Goal: Browse casually

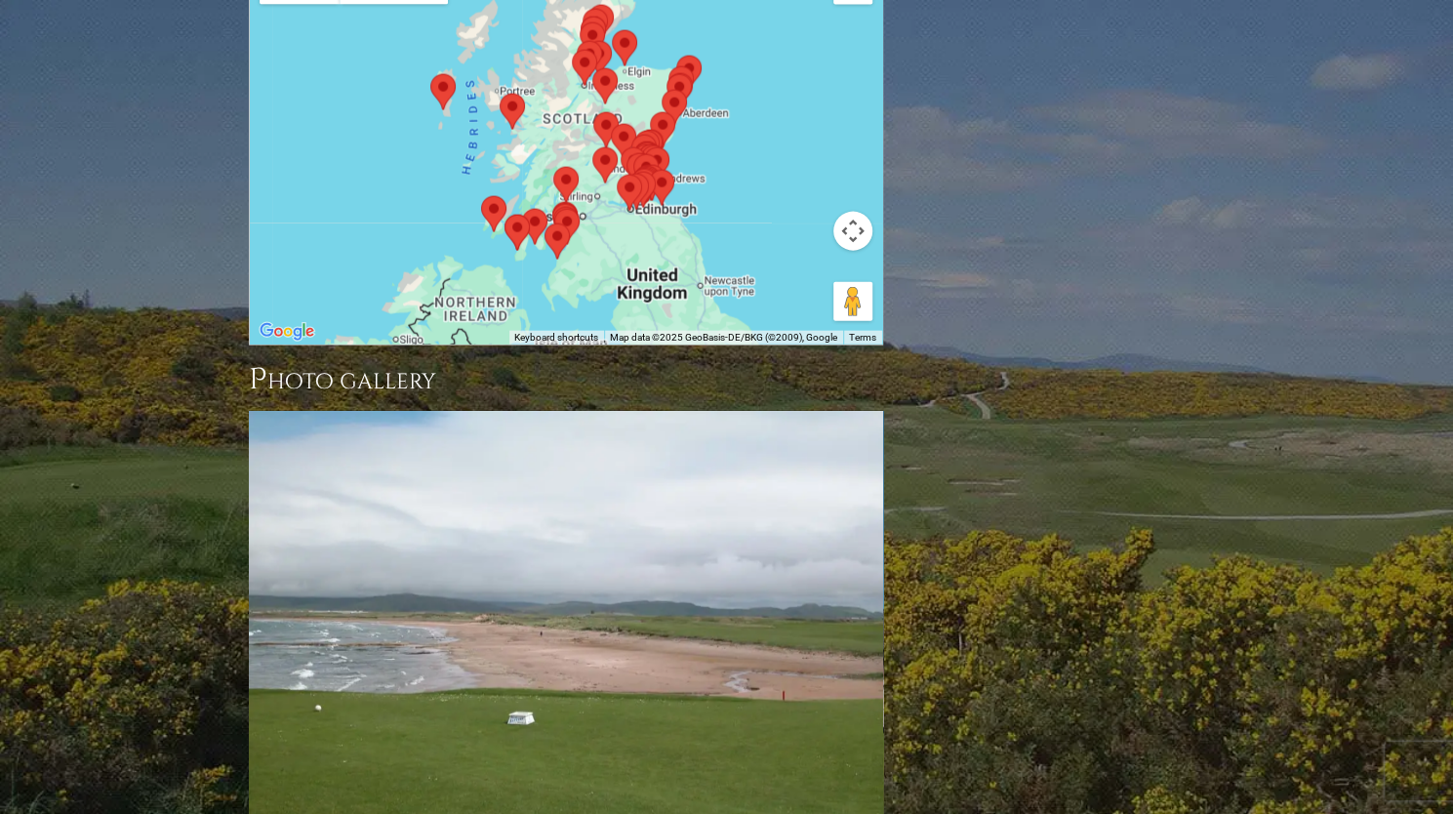
scroll to position [2830, 0]
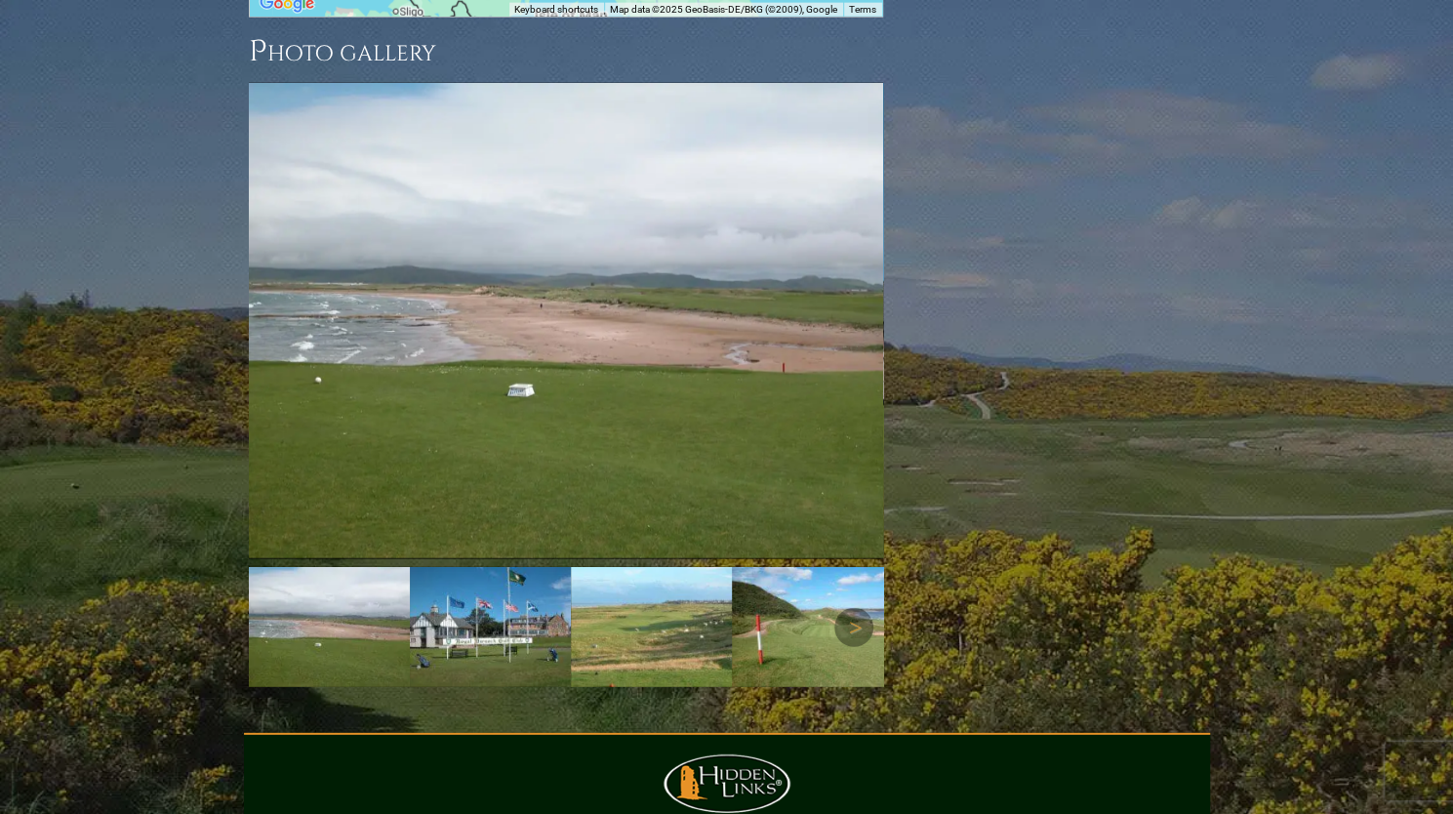
click at [510, 567] on img at bounding box center [490, 627] width 161 height 121
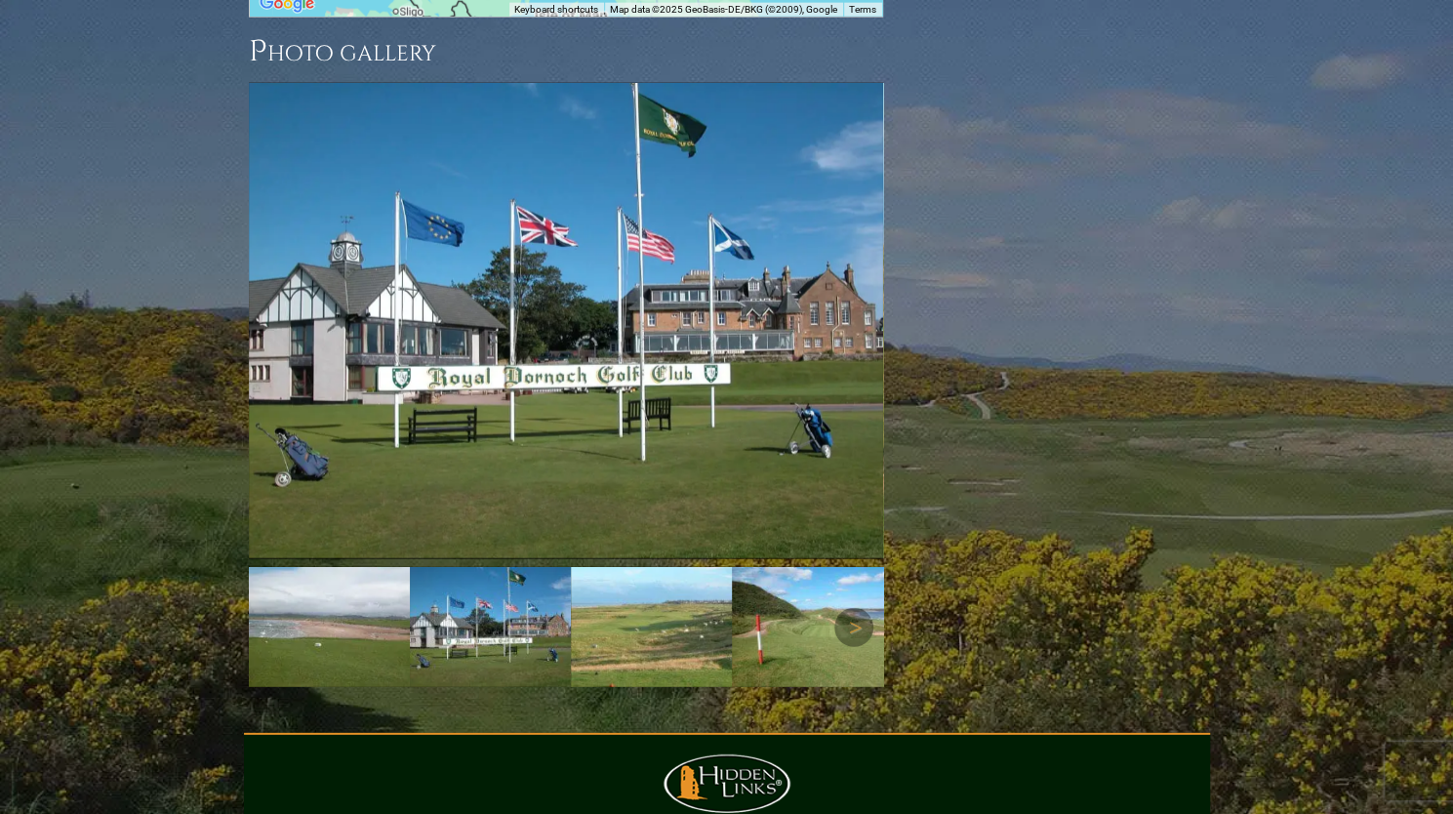
click at [636, 567] on img at bounding box center [651, 627] width 161 height 121
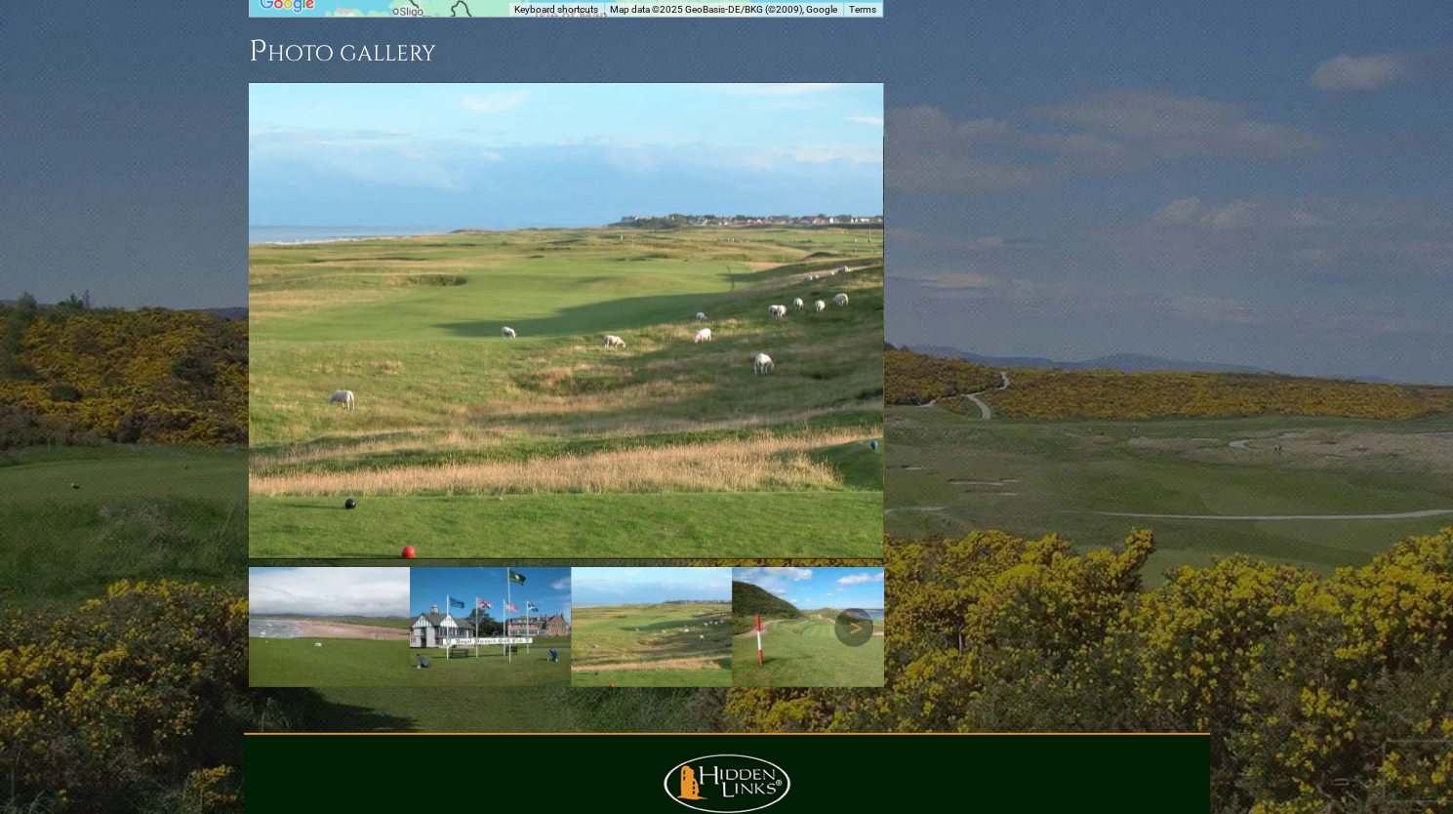
click at [805, 567] on img at bounding box center [812, 627] width 161 height 121
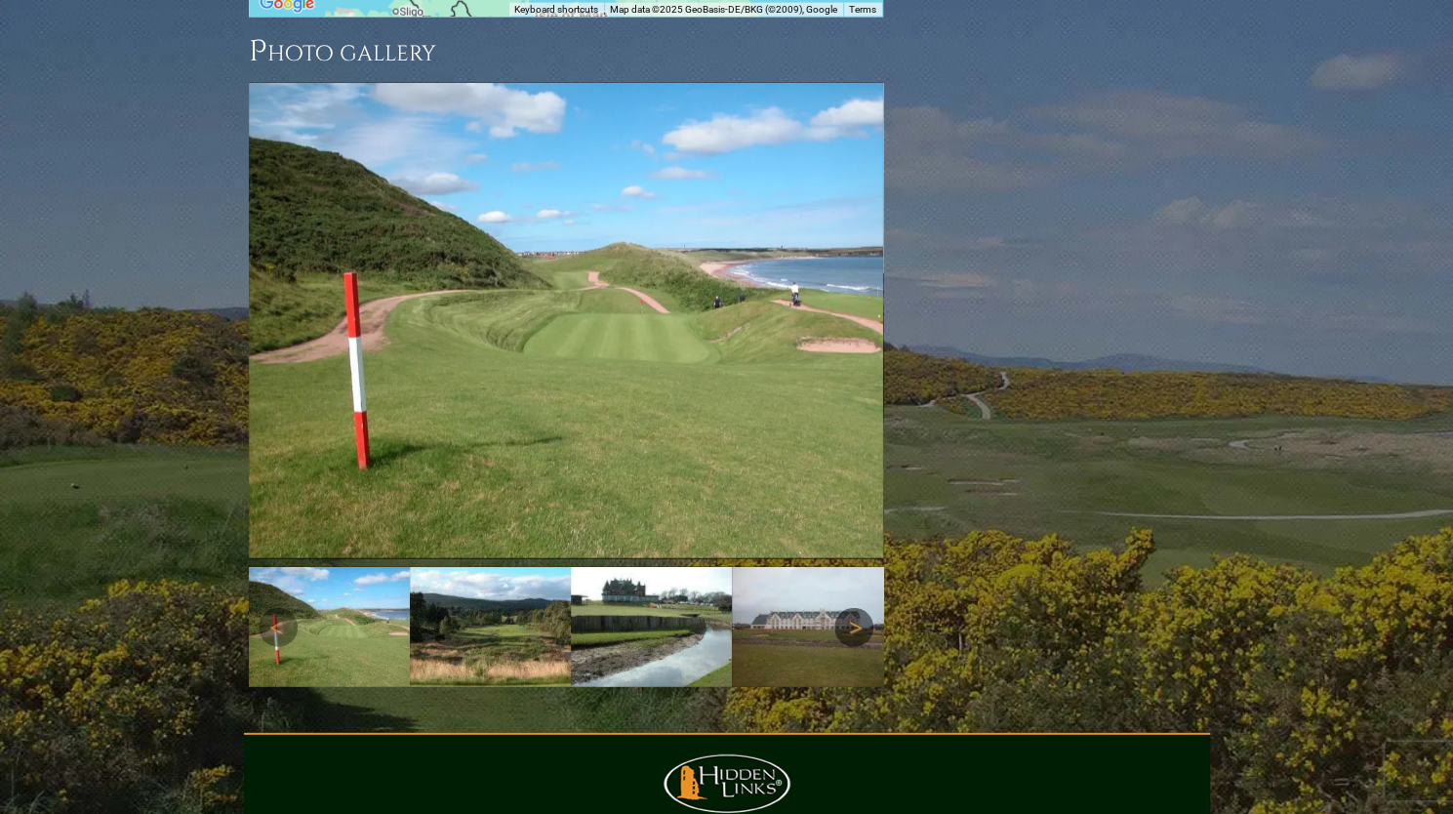
drag, startPoint x: 853, startPoint y: 469, endPoint x: 835, endPoint y: 467, distance: 17.7
click at [853, 608] on link "Next" at bounding box center [853, 627] width 39 height 39
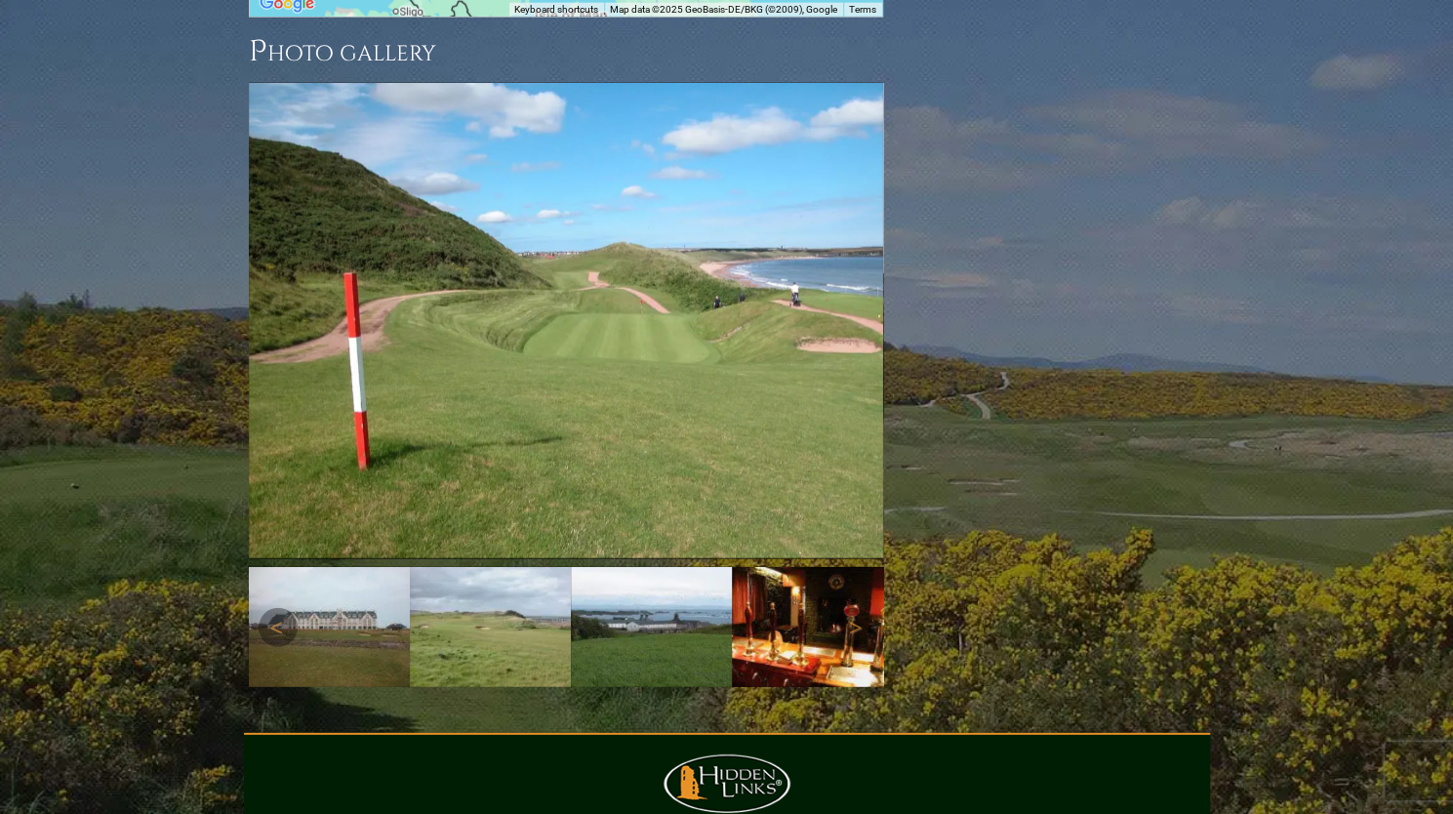
click at [501, 567] on img at bounding box center [490, 627] width 161 height 120
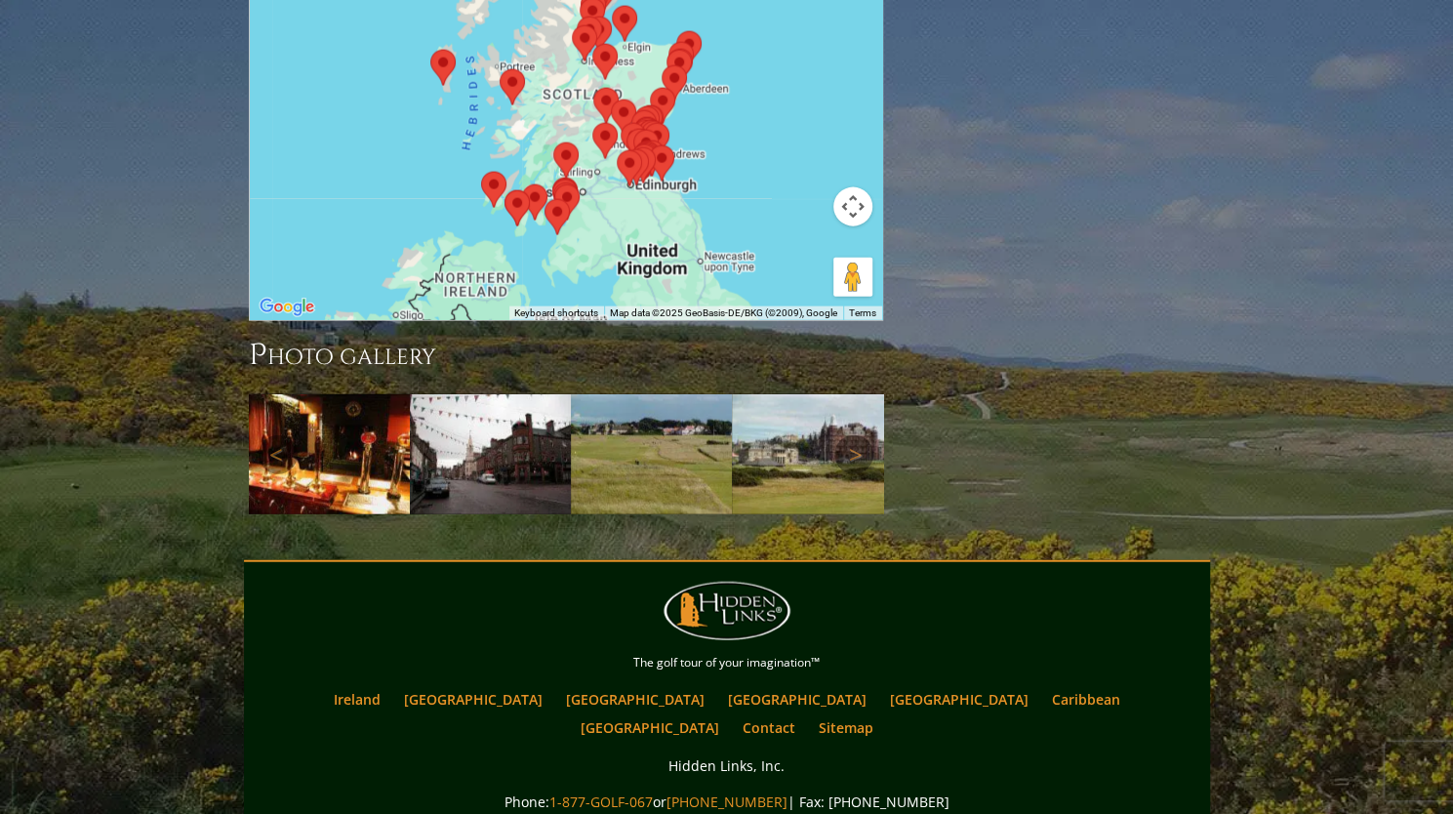
click at [648, 394] on img at bounding box center [651, 454] width 161 height 121
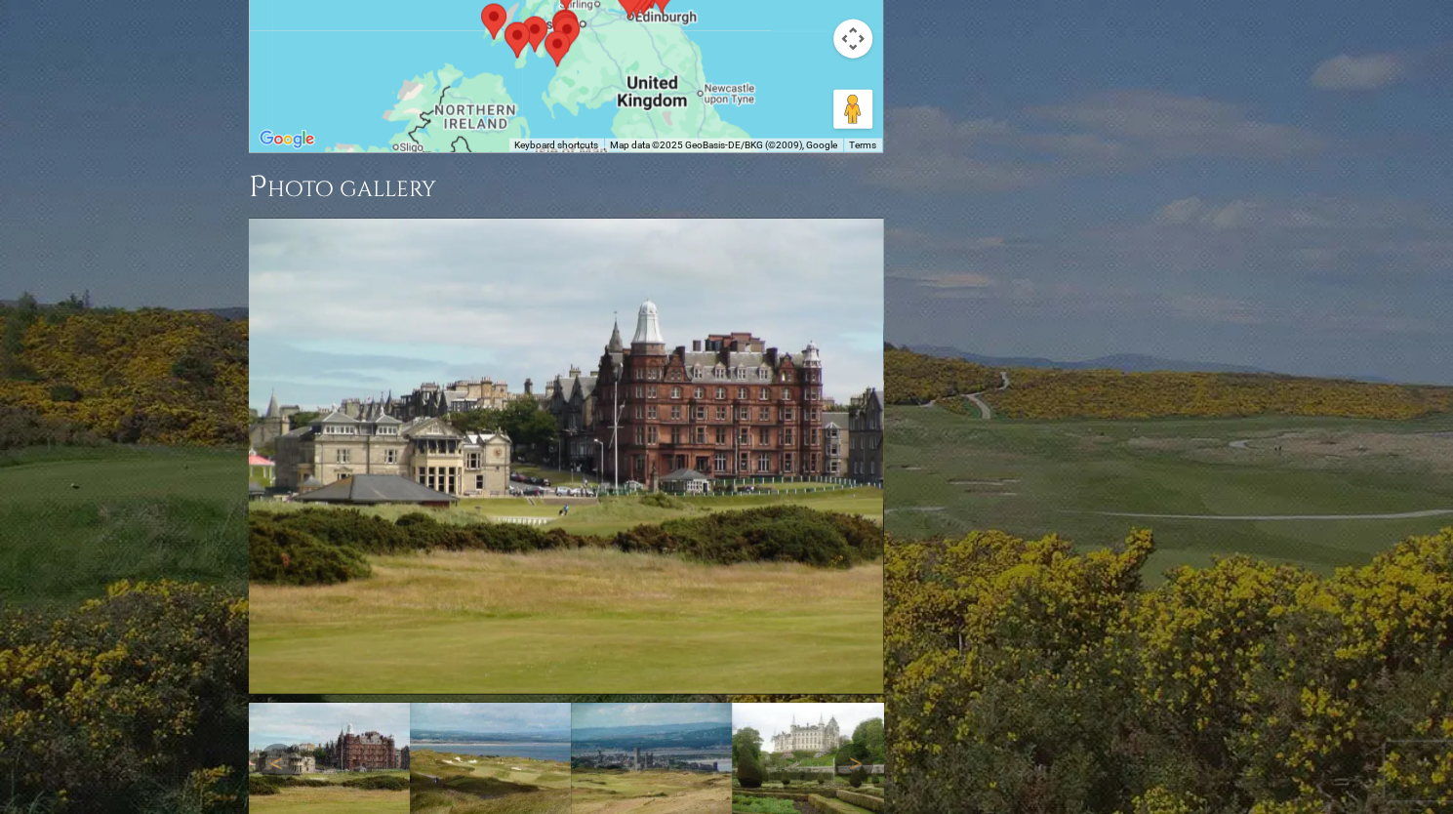
scroll to position [2737, 0]
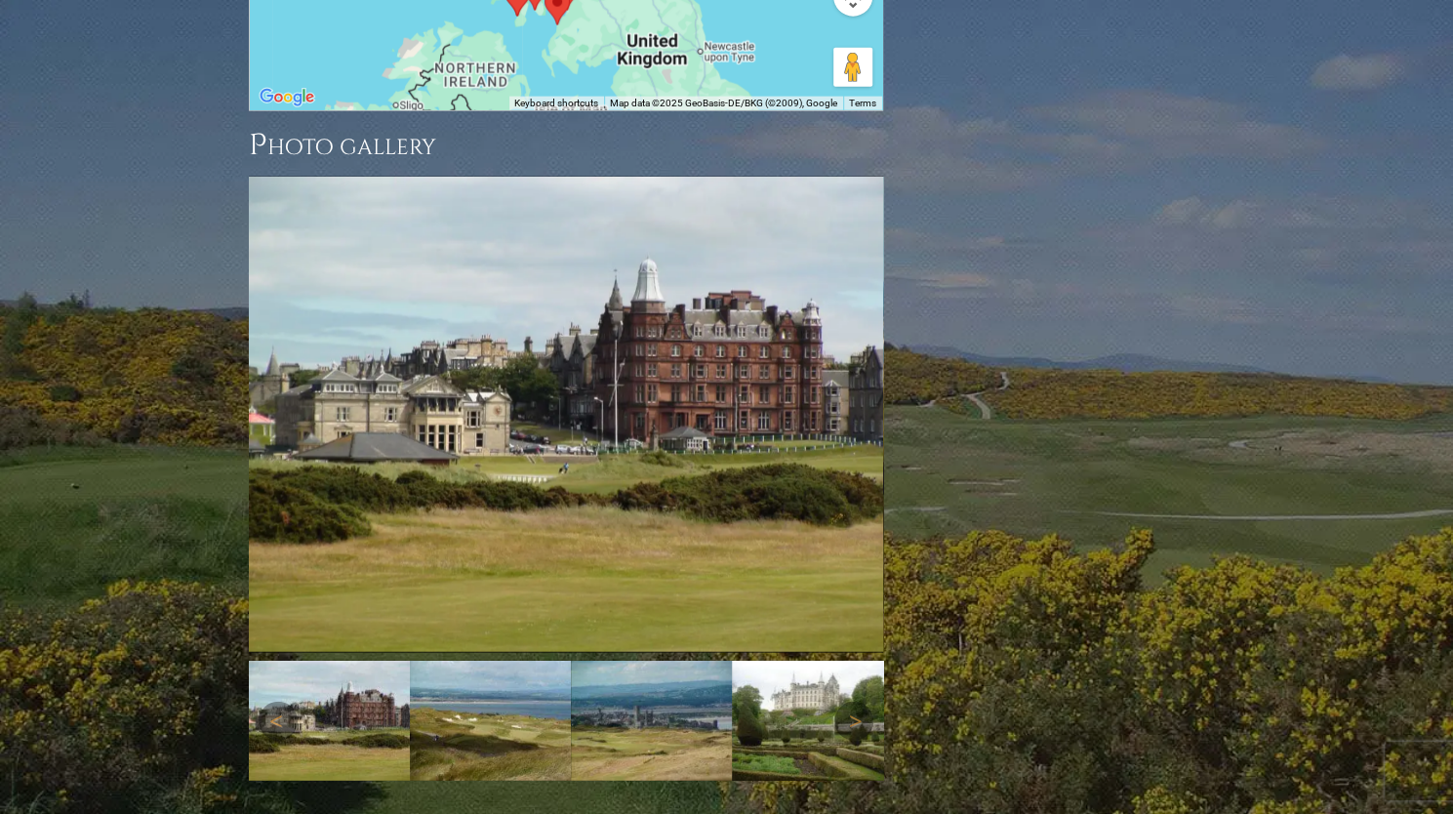
click at [529, 661] on img at bounding box center [490, 721] width 161 height 121
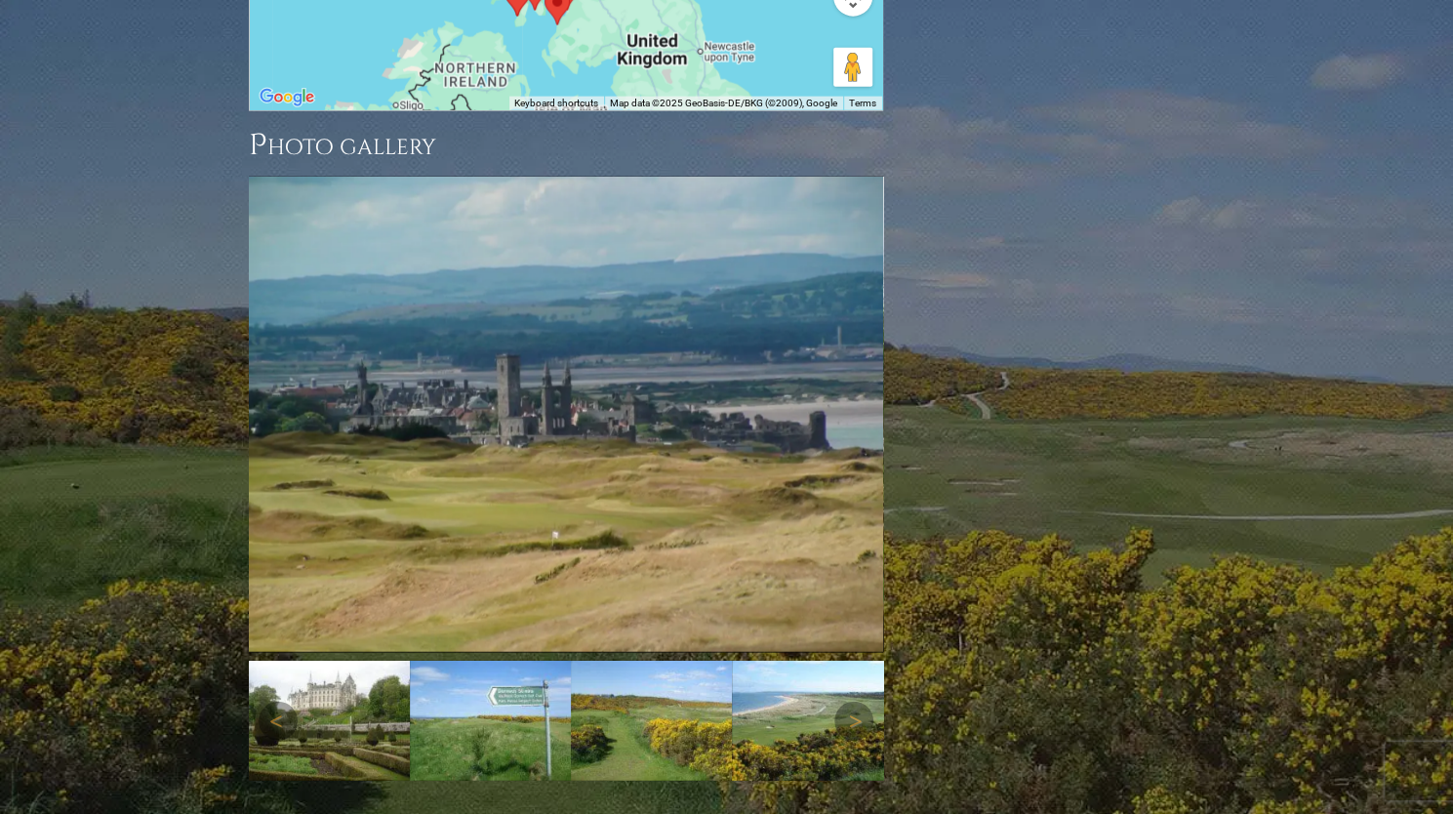
click at [600, 661] on img at bounding box center [651, 721] width 161 height 121
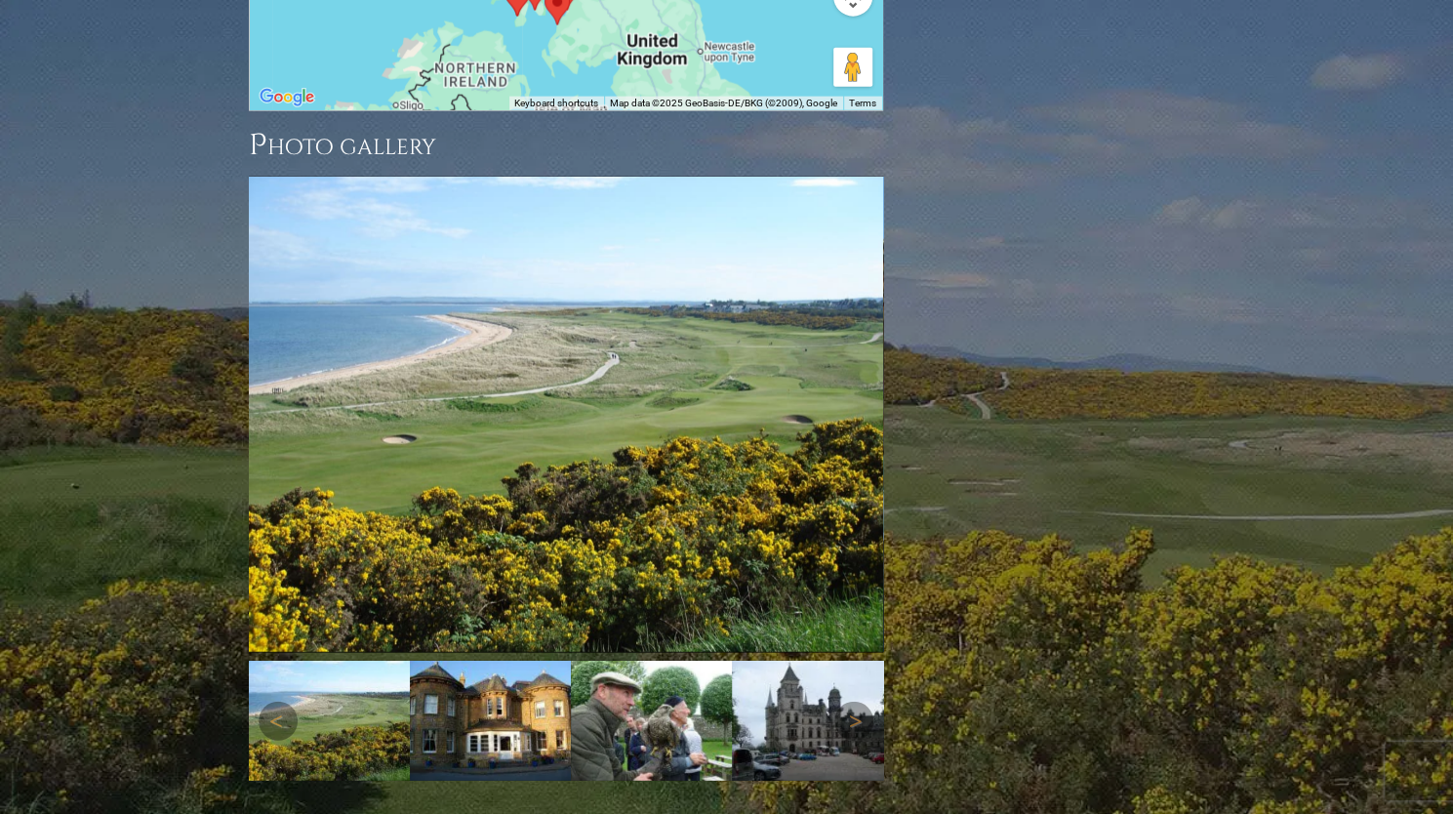
click at [787, 661] on img at bounding box center [812, 721] width 161 height 121
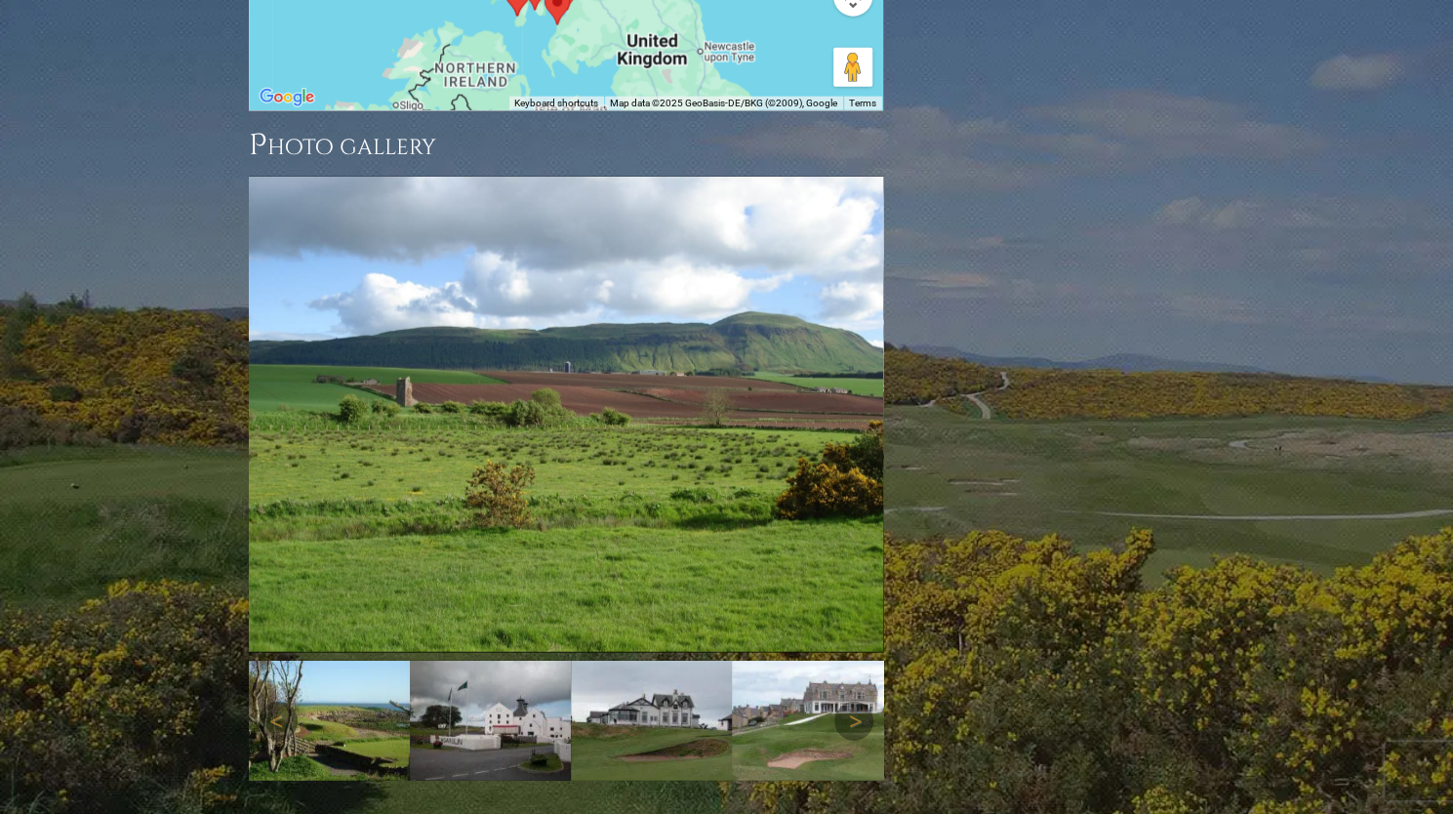
click at [666, 661] on img at bounding box center [651, 721] width 161 height 121
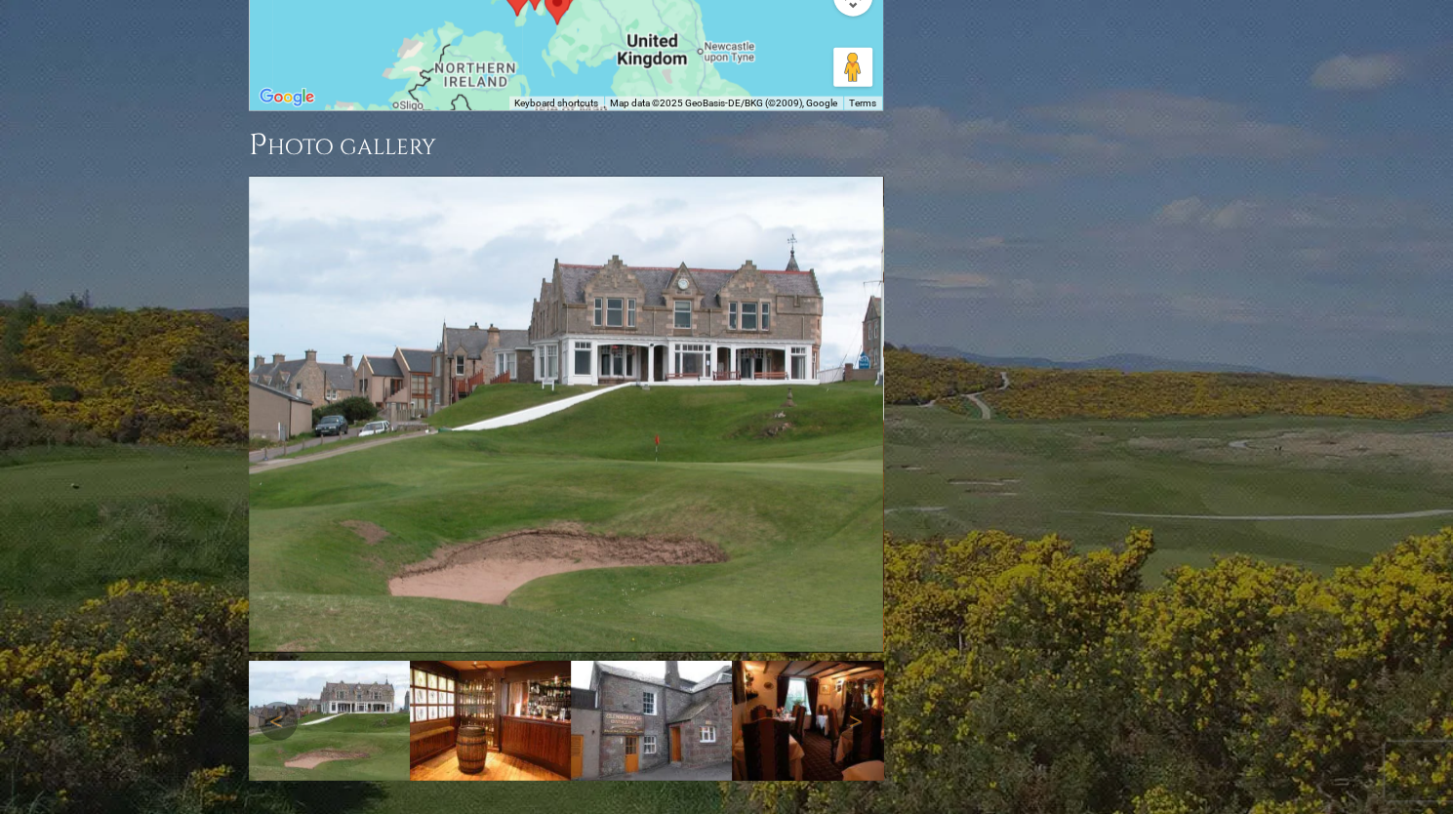
click at [641, 661] on img at bounding box center [651, 721] width 161 height 121
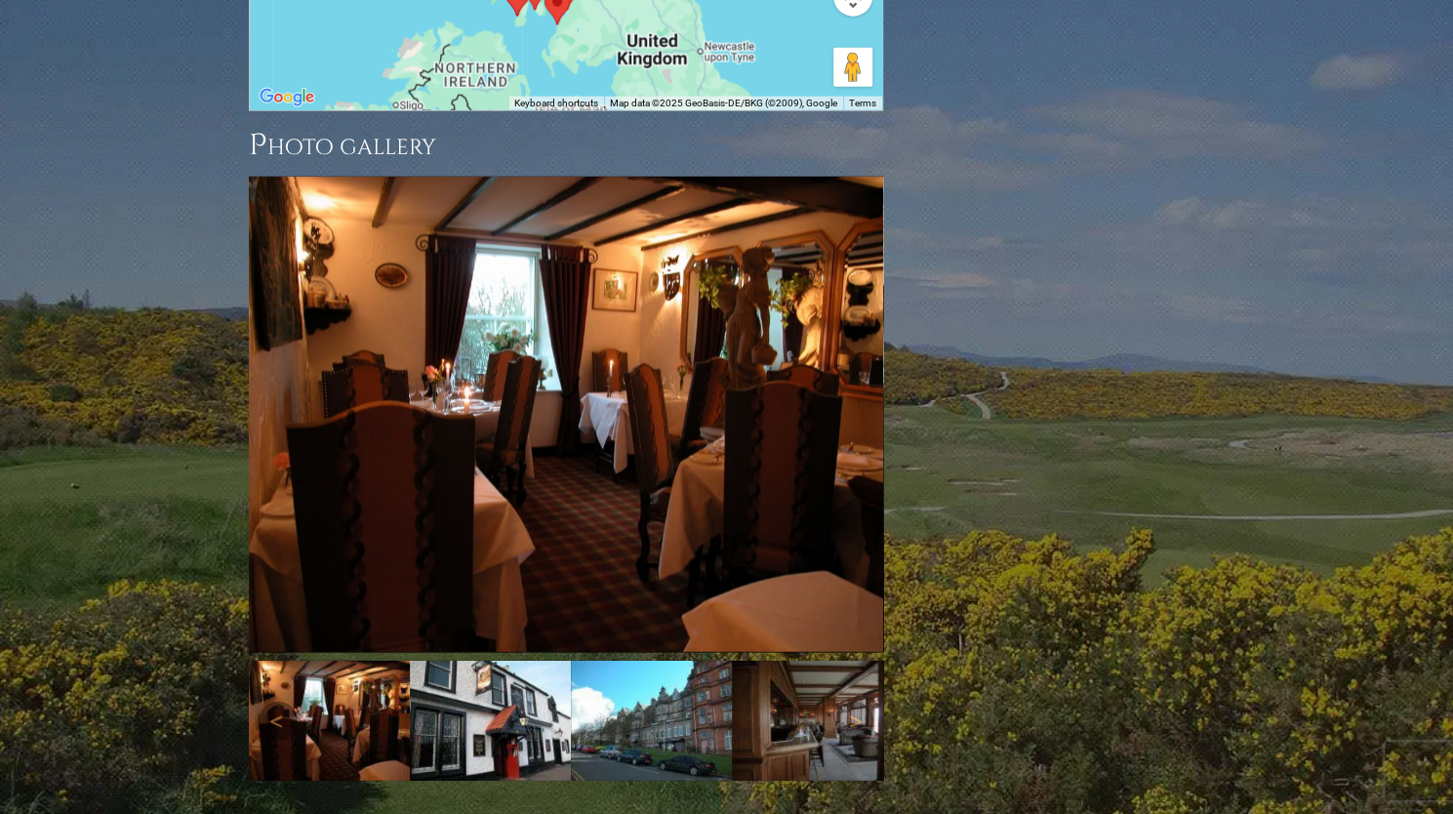
click at [510, 661] on img at bounding box center [490, 721] width 161 height 121
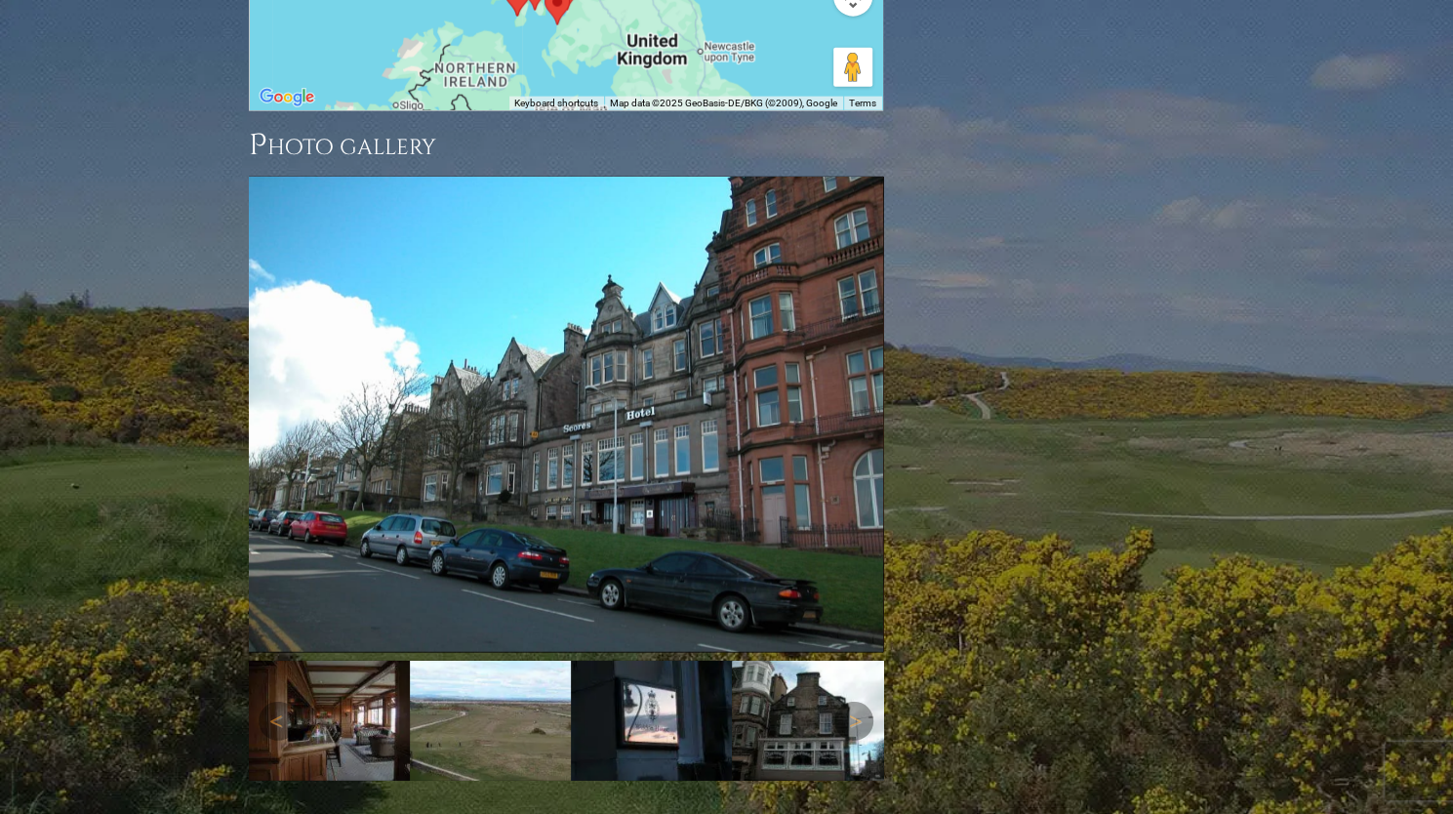
click at [670, 661] on img at bounding box center [651, 721] width 161 height 121
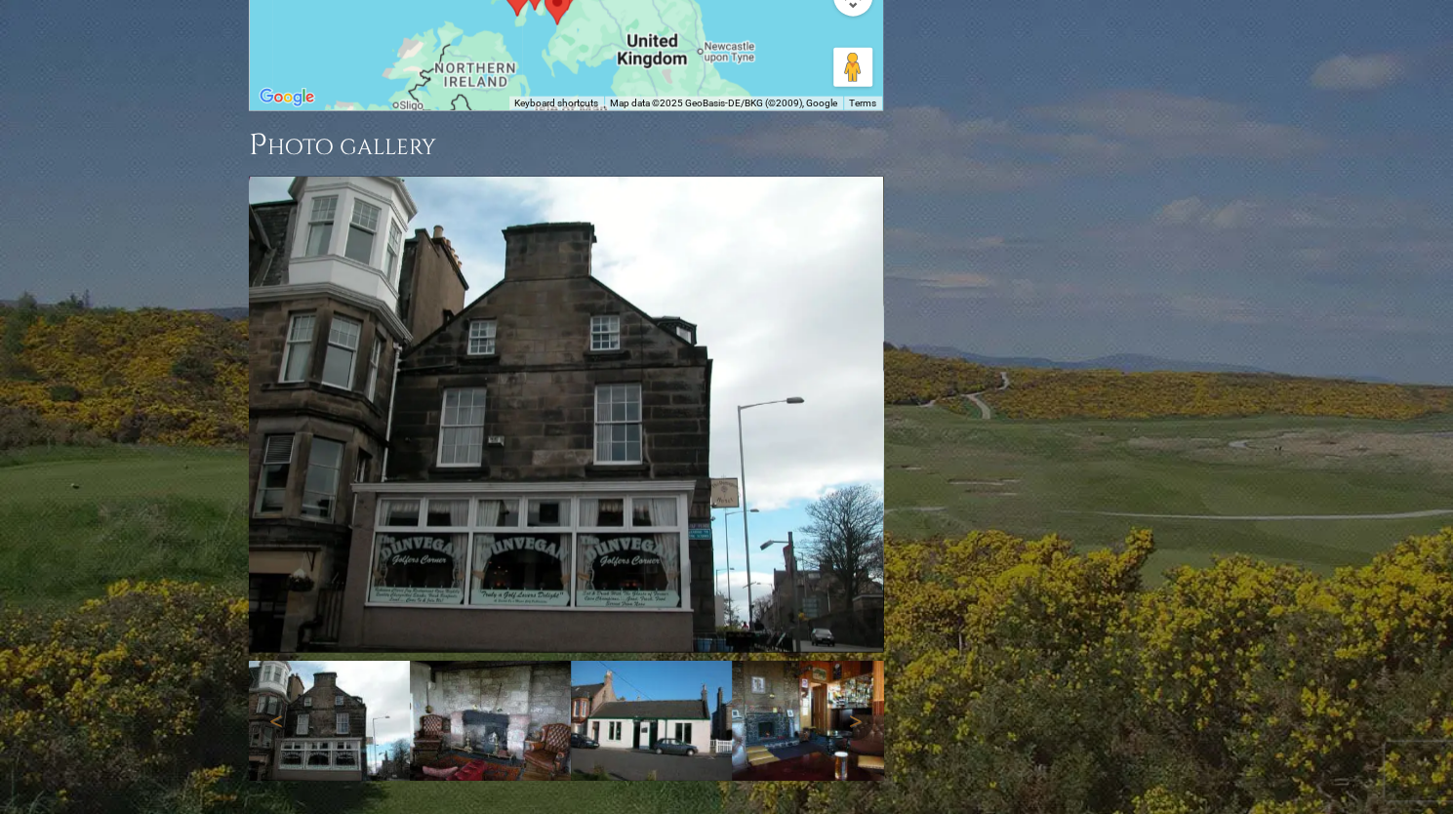
click at [770, 661] on img at bounding box center [812, 721] width 161 height 121
